Goal: Task Accomplishment & Management: Use online tool/utility

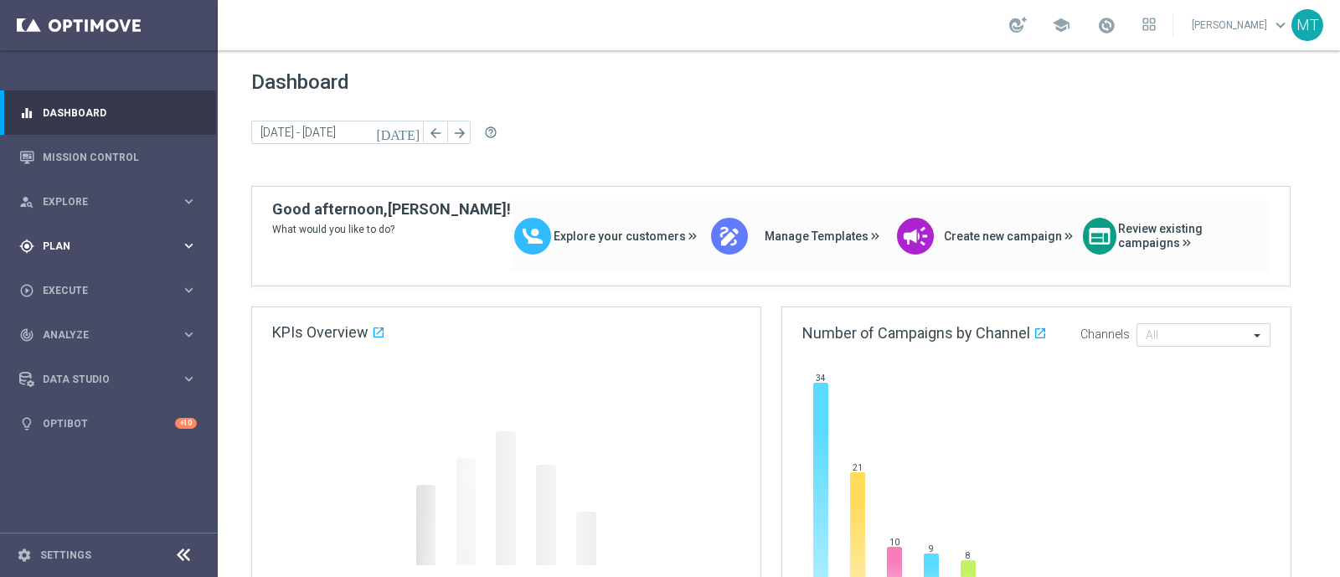
click at [105, 236] on div "gps_fixed Plan keyboard_arrow_right" at bounding box center [108, 246] width 216 height 44
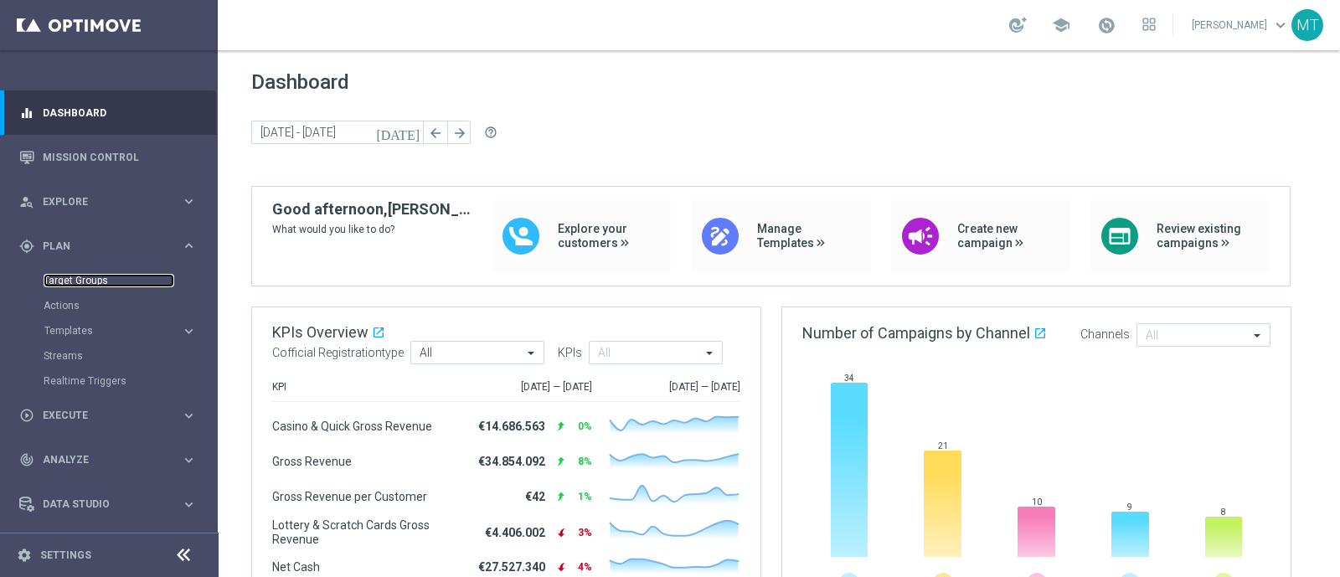
click at [101, 277] on link "Target Groups" at bounding box center [109, 280] width 131 height 13
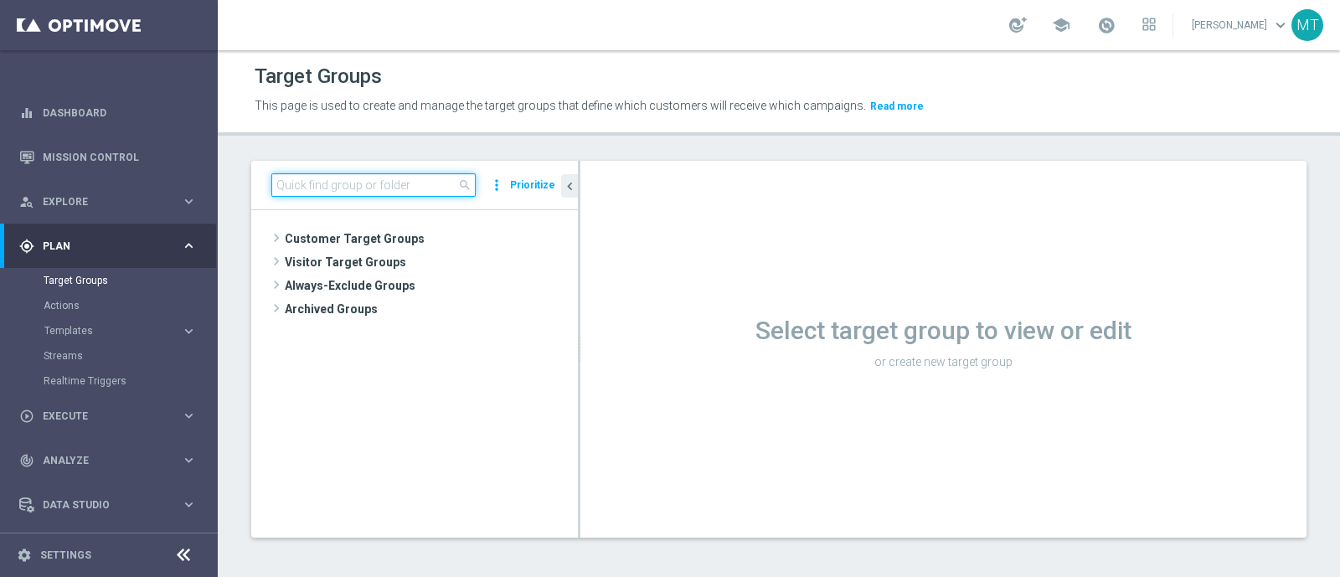
click at [322, 181] on input at bounding box center [373, 184] width 204 height 23
paste input "Multi Talent ggr nb lm tra 0 e 1000 1st Sport saldo"
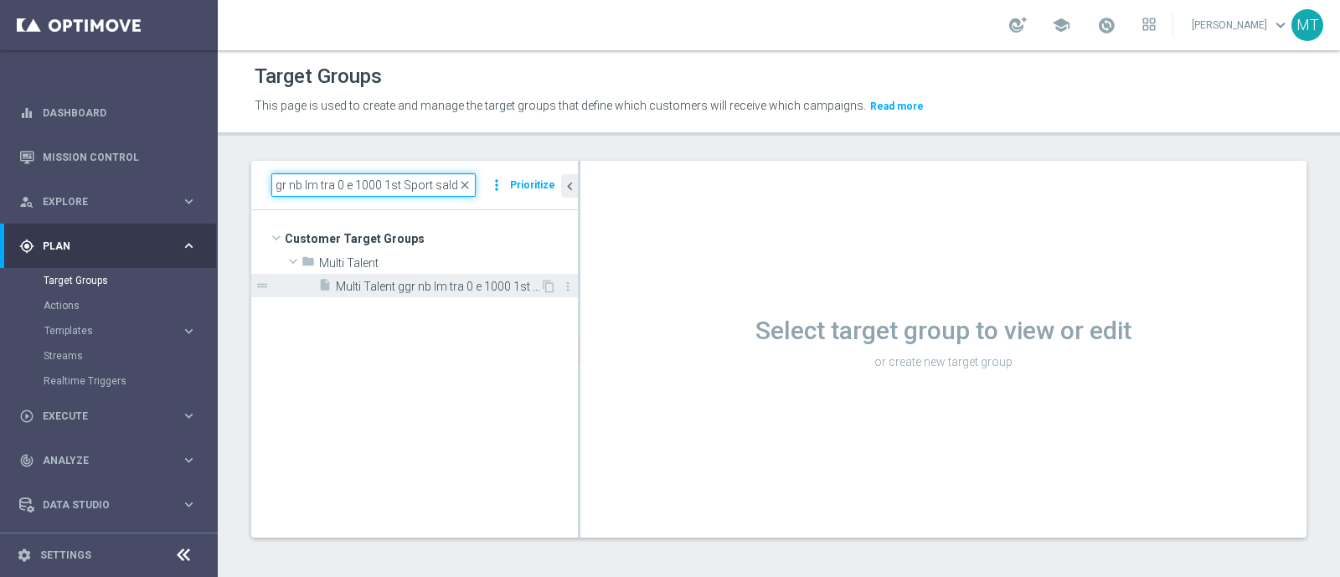
type input "Multi Talent ggr nb lm tra 0 e 1000 1st Sport saldo"
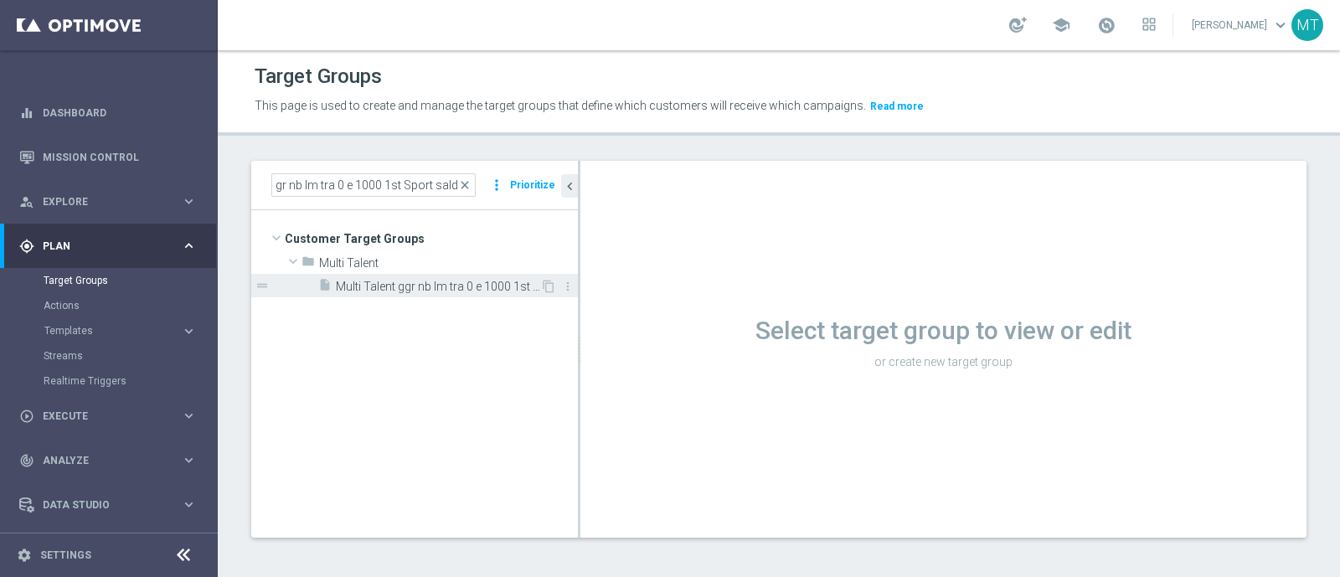
click at [384, 286] on span "Multi Talent ggr nb lm tra 0 e 1000 1st Sport saldo" at bounding box center [438, 287] width 204 height 14
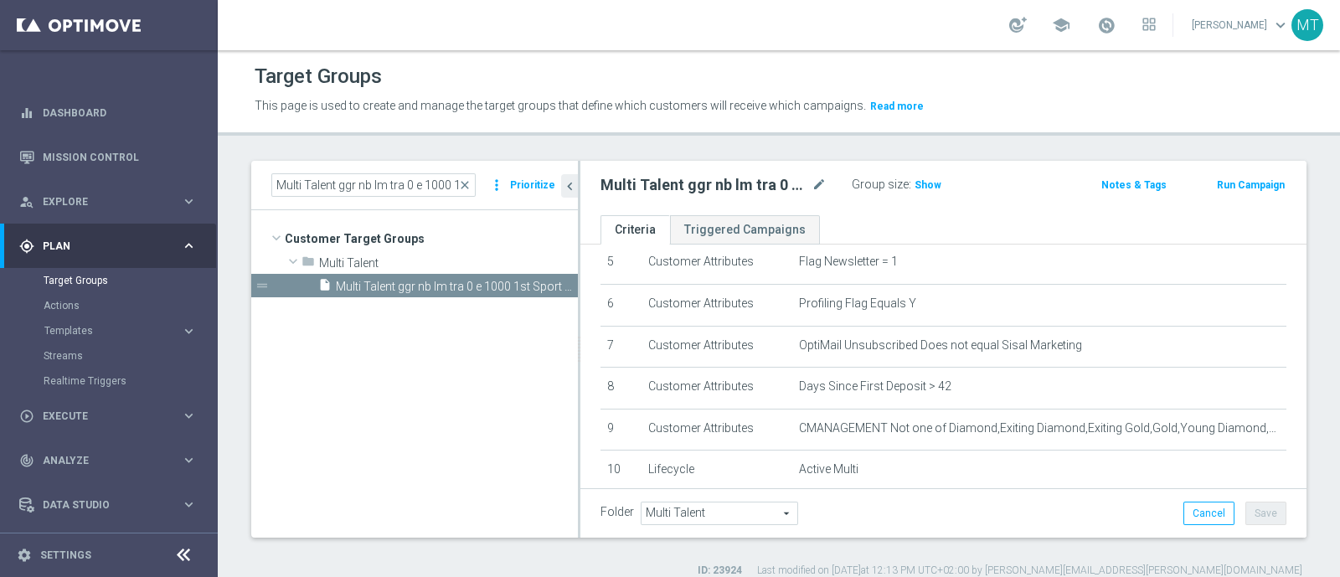
scroll to position [224, 0]
